Goal: Check status: Check status

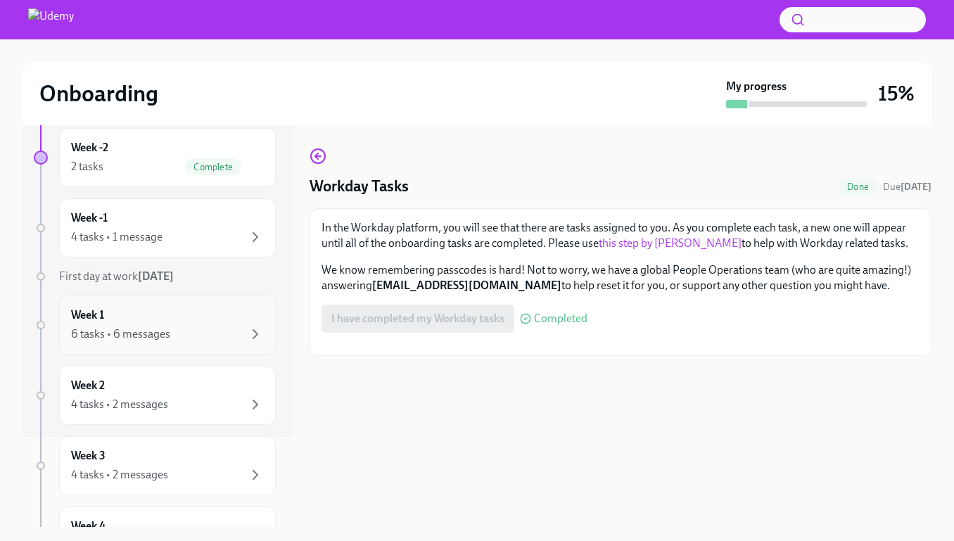
scroll to position [89, 0]
click at [239, 231] on div "4 tasks • 1 message" at bounding box center [167, 238] width 193 height 17
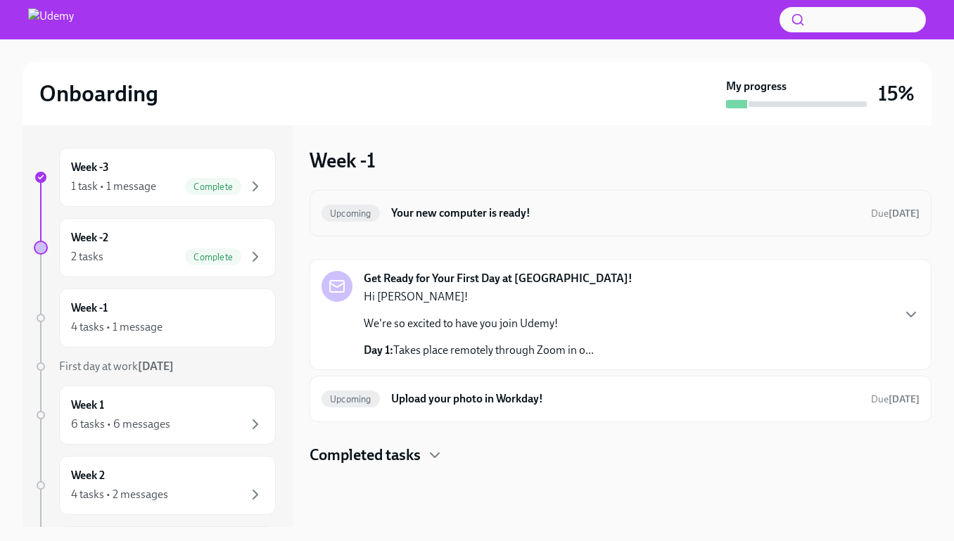
click at [549, 208] on h6 "Your new computer is ready!" at bounding box center [625, 212] width 468 height 15
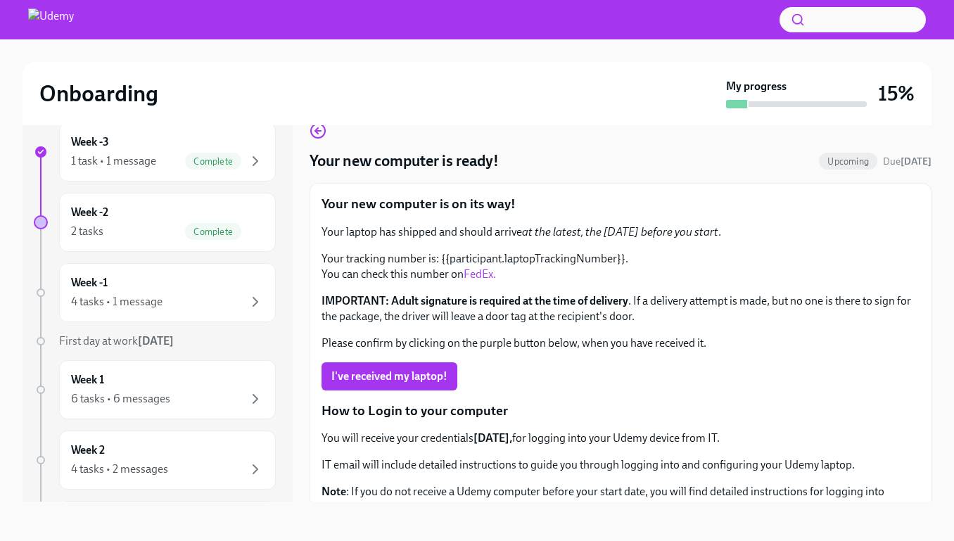
click at [482, 270] on link "FedEx." at bounding box center [479, 273] width 32 height 13
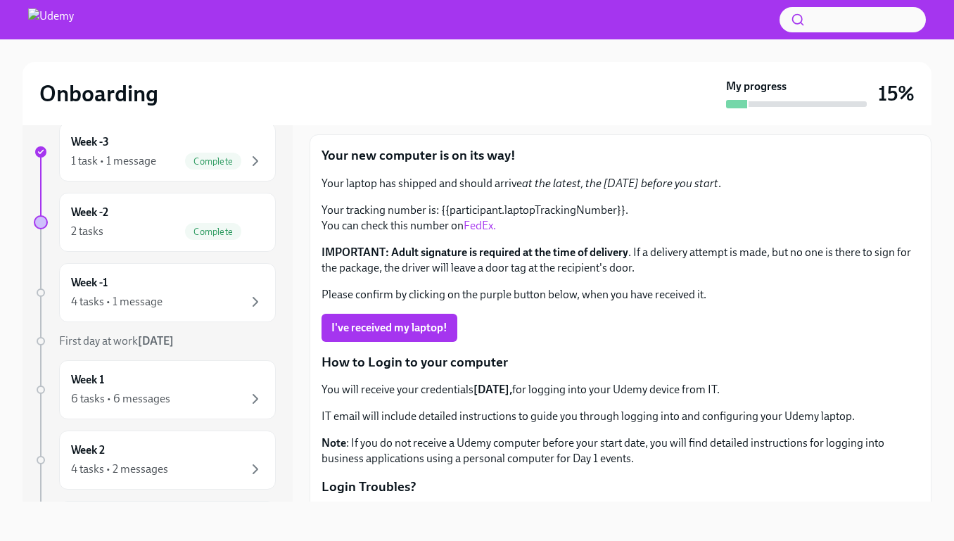
scroll to position [49, 0]
drag, startPoint x: 655, startPoint y: 207, endPoint x: 439, endPoint y: 205, distance: 215.9
click at [439, 205] on p "Your tracking number is: {{participant.laptopTrackingNumber}}. You can check th…" at bounding box center [620, 217] width 598 height 31
copy p "{{participant.laptopTrackingNumber}}."
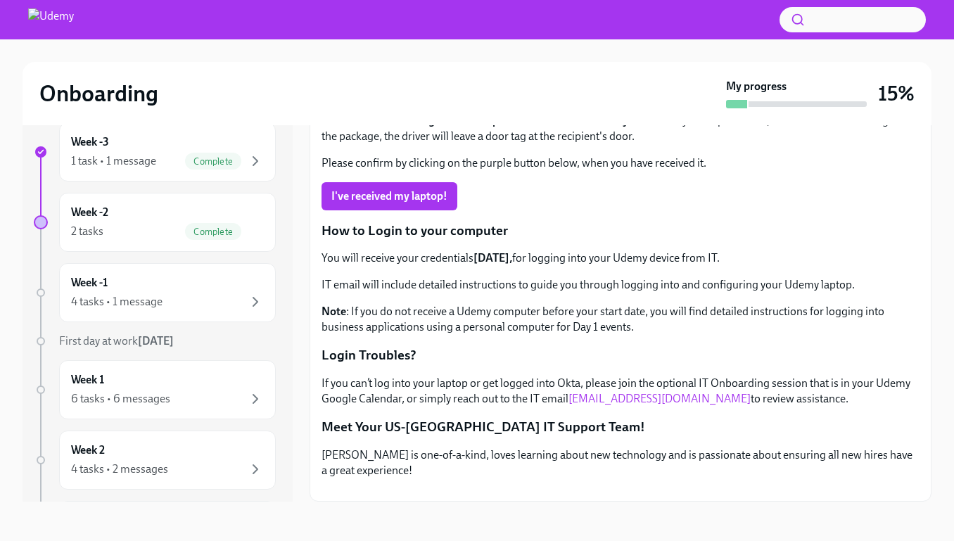
scroll to position [25, 0]
